Goal: Obtain resource: Obtain resource

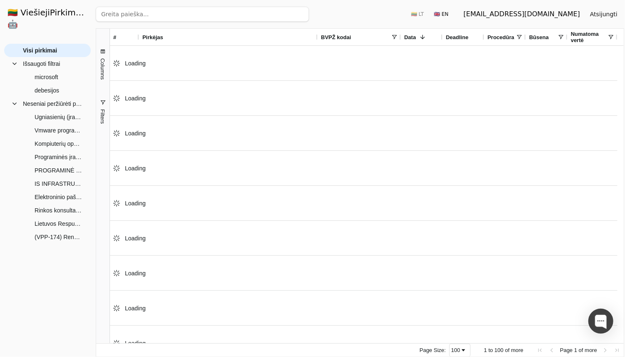
click at [161, 16] on input "search" at bounding box center [202, 14] width 213 height 15
paste input "Tarnybinių stočių palaikymo paslaugos"
type input "Tarnybinių stočių palaikymo paslaugos"
click button "Ieškoti" at bounding box center [292, 14] width 32 height 15
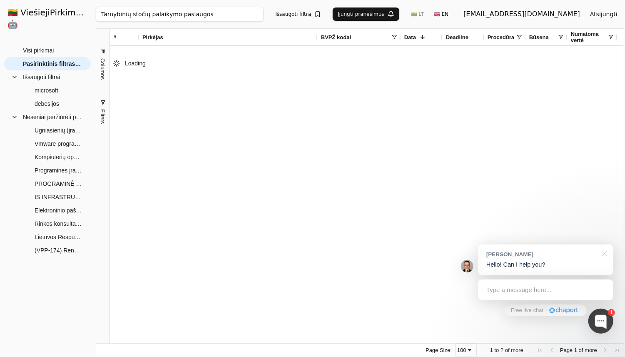
click at [603, 256] on div at bounding box center [602, 252] width 21 height 17
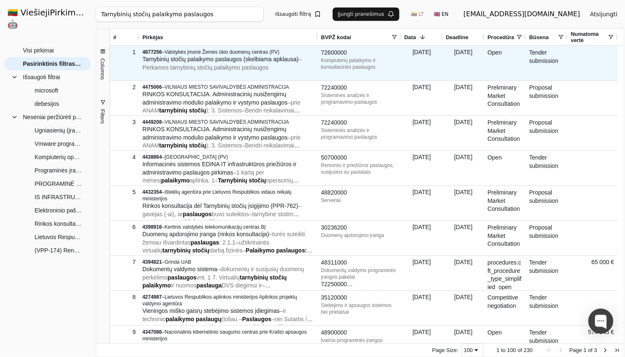
click at [230, 67] on span "– Perkamos tarnybinių stočių palaikymo paslaugos" at bounding box center [221, 63] width 159 height 15
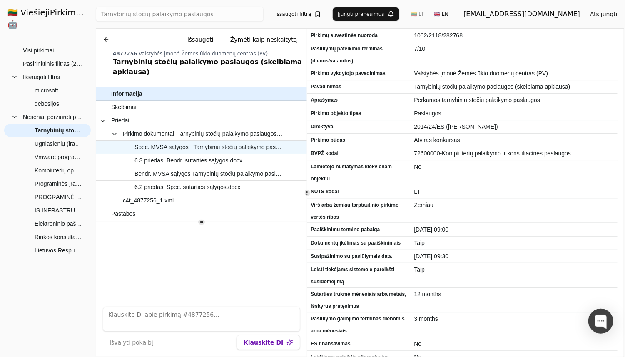
click at [219, 141] on span "Spec. MVSA sąlygos _Tarnybinių stočių palaikymo paslaugos.docx" at bounding box center [208, 147] width 148 height 12
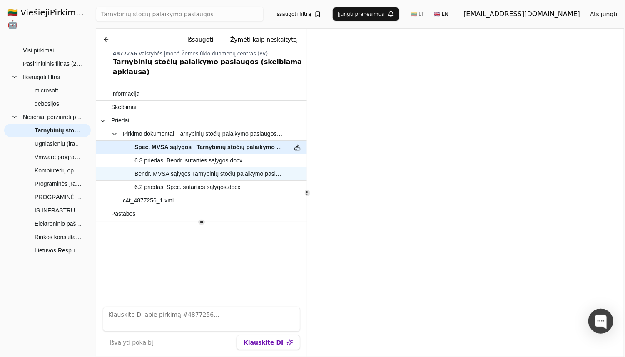
click at [228, 168] on span "Bendr. MVSA sąlygos Tarnybinių stočių palaikymo paslaugos.docx" at bounding box center [208, 174] width 148 height 12
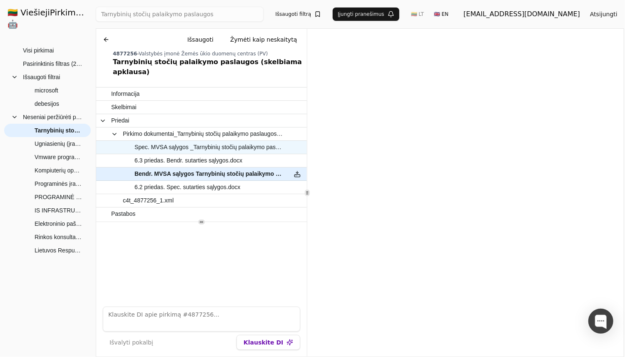
click at [236, 141] on span "Spec. MVSA sąlygos _Tarnybinių stočių palaikymo paslaugos.docx" at bounding box center [208, 147] width 148 height 12
